Goal: Find specific page/section: Find specific page/section

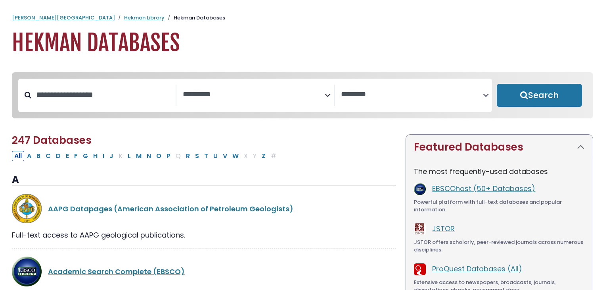
select select "Database Subject Filter"
select select "Database Vendors Filter"
drag, startPoint x: 0, startPoint y: 0, endPoint x: 206, endPoint y: 48, distance: 211.8
click at [206, 48] on h1 "Hekman Databases" at bounding box center [302, 43] width 581 height 27
click at [166, 155] on button "P" at bounding box center [168, 156] width 9 height 10
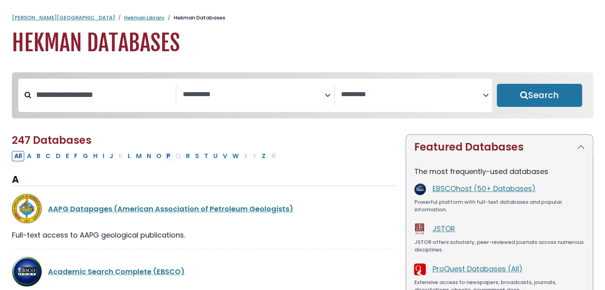
select select "Database Subject Filter"
select select "Database Vendors Filter"
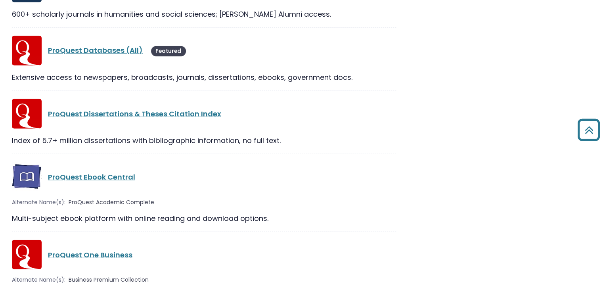
scroll to position [952, 0]
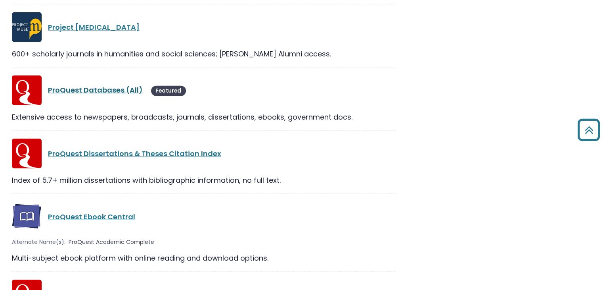
click at [97, 90] on link "ProQuest Databases (All)" at bounding box center [95, 90] width 95 height 10
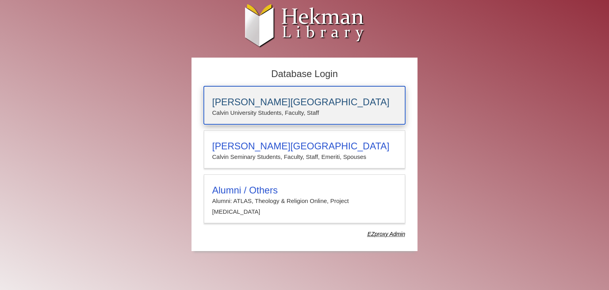
click at [240, 100] on h3 "[PERSON_NAME][GEOGRAPHIC_DATA]" at bounding box center [304, 101] width 185 height 11
click at [249, 100] on h3 "[PERSON_NAME][GEOGRAPHIC_DATA]" at bounding box center [304, 101] width 185 height 11
